Goal: Task Accomplishment & Management: Manage account settings

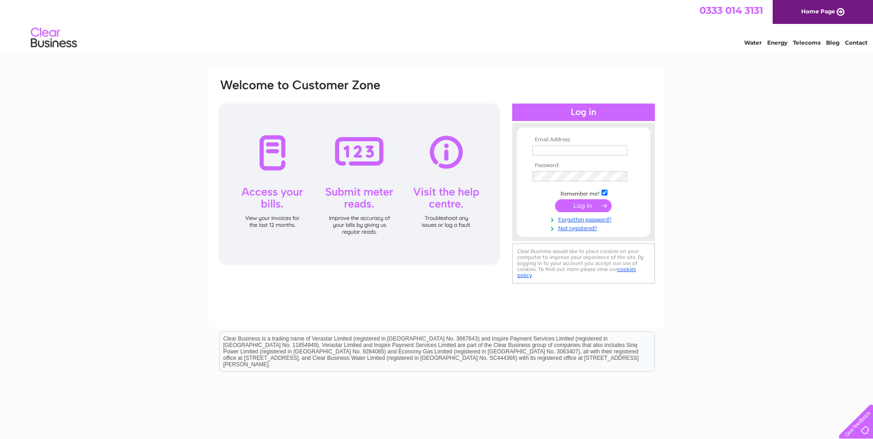
type input "glaickfarm@ecosse.net"
click at [273, 167] on div at bounding box center [360, 184] width 282 height 161
click at [570, 206] on input "submit" at bounding box center [583, 205] width 57 height 13
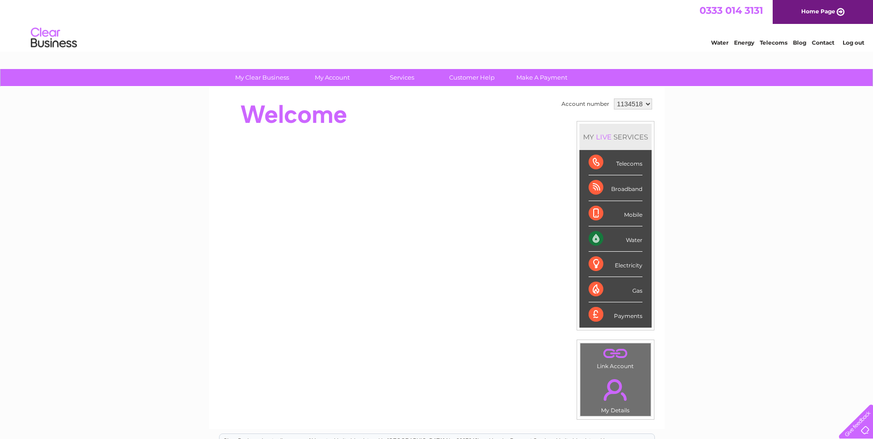
click at [633, 240] on div "Water" at bounding box center [616, 238] width 54 height 25
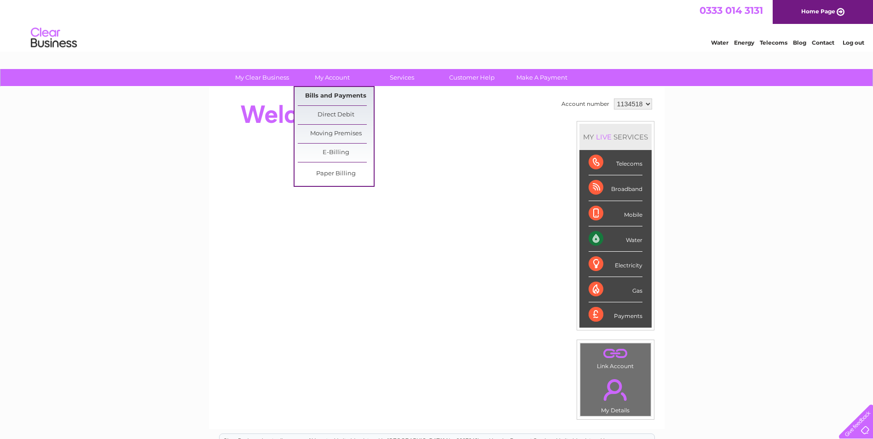
click at [342, 94] on link "Bills and Payments" at bounding box center [336, 96] width 76 height 18
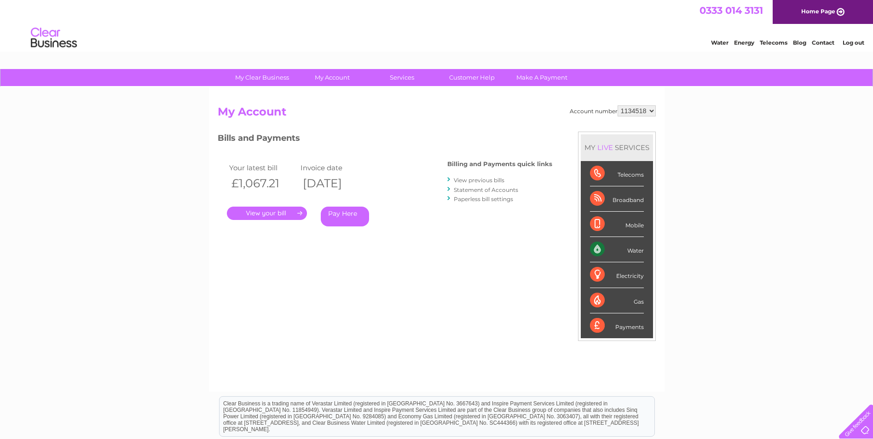
click at [272, 212] on link "." at bounding box center [267, 213] width 80 height 13
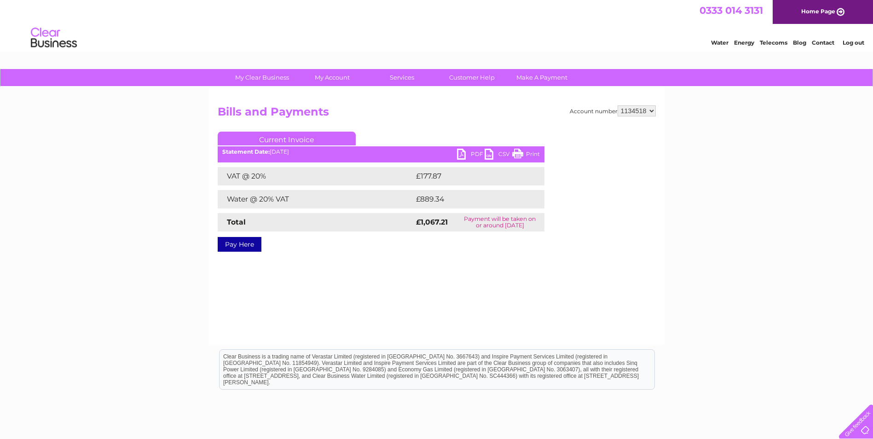
click at [467, 155] on link "PDF" at bounding box center [471, 155] width 28 height 13
